Goal: Transaction & Acquisition: Purchase product/service

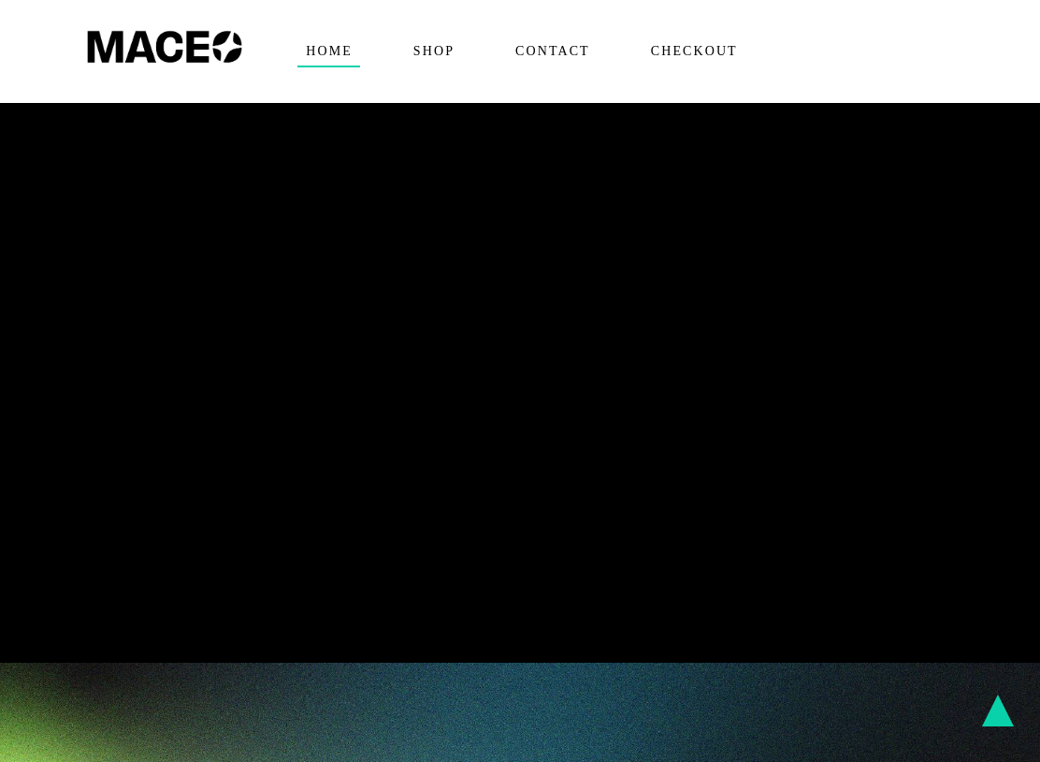
scroll to position [1531, 0]
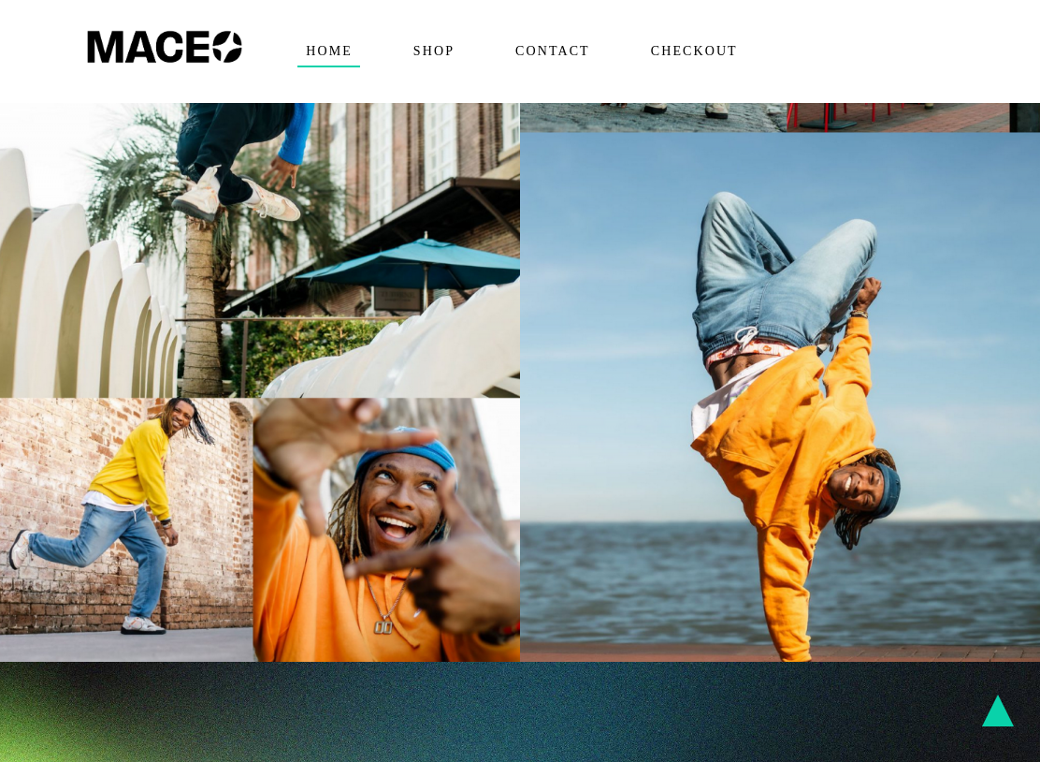
click at [423, 509] on img at bounding box center [520, 264] width 1068 height 793
click at [436, 487] on img at bounding box center [520, 264] width 1068 height 793
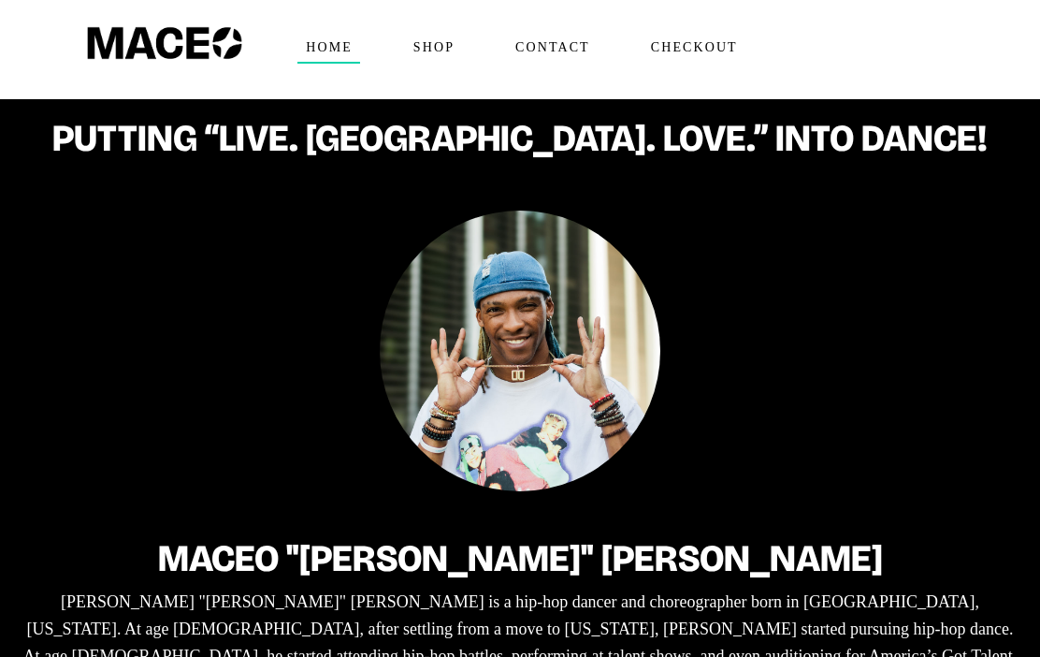
scroll to position [0, 0]
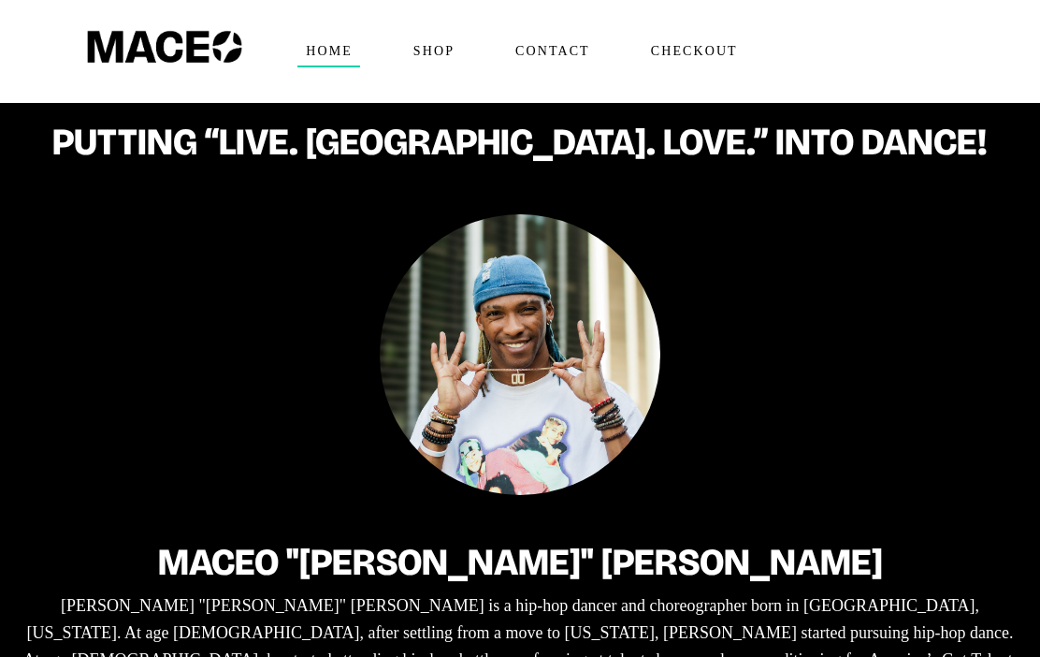
click at [428, 53] on span "Shop" at bounding box center [433, 51] width 57 height 30
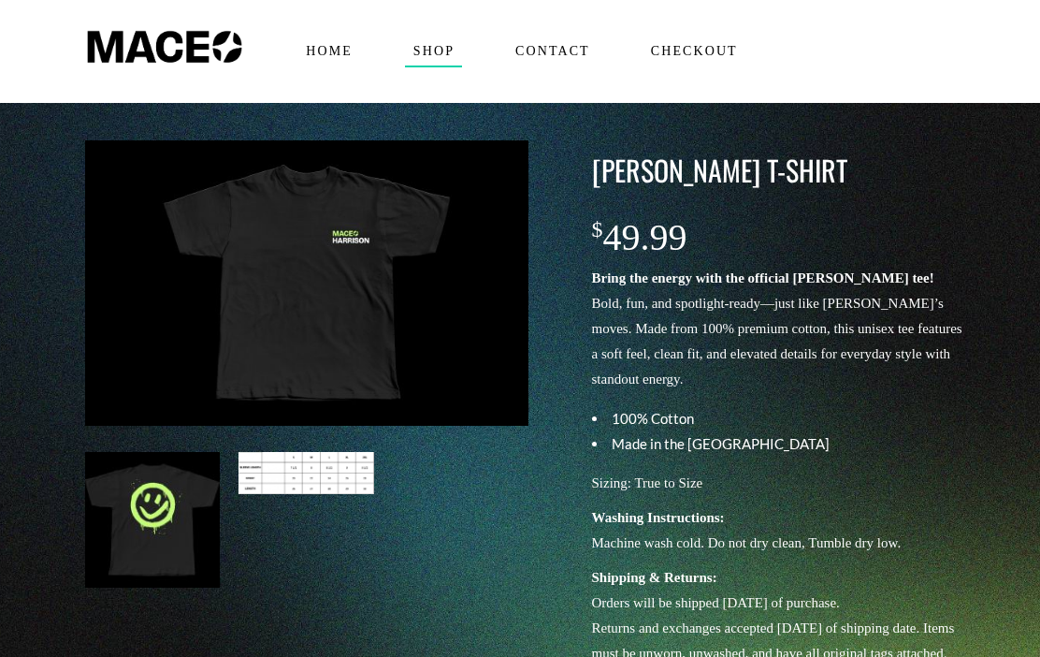
click at [562, 45] on span "Contact" at bounding box center [552, 51] width 91 height 30
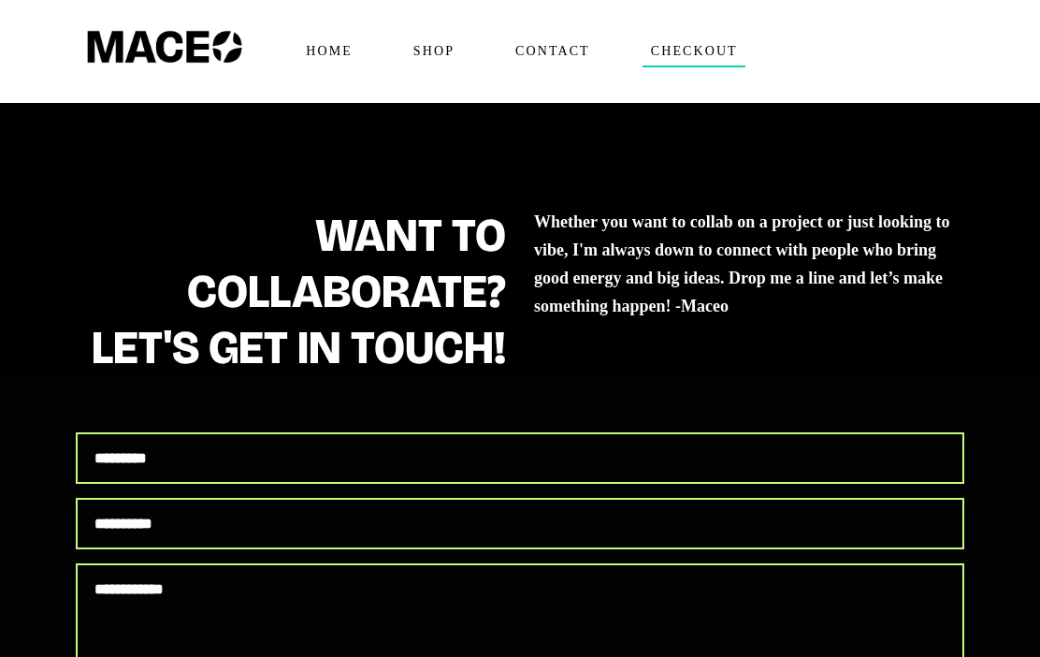
click at [696, 48] on span "Checkout" at bounding box center [694, 51] width 103 height 30
